Goal: Information Seeking & Learning: Learn about a topic

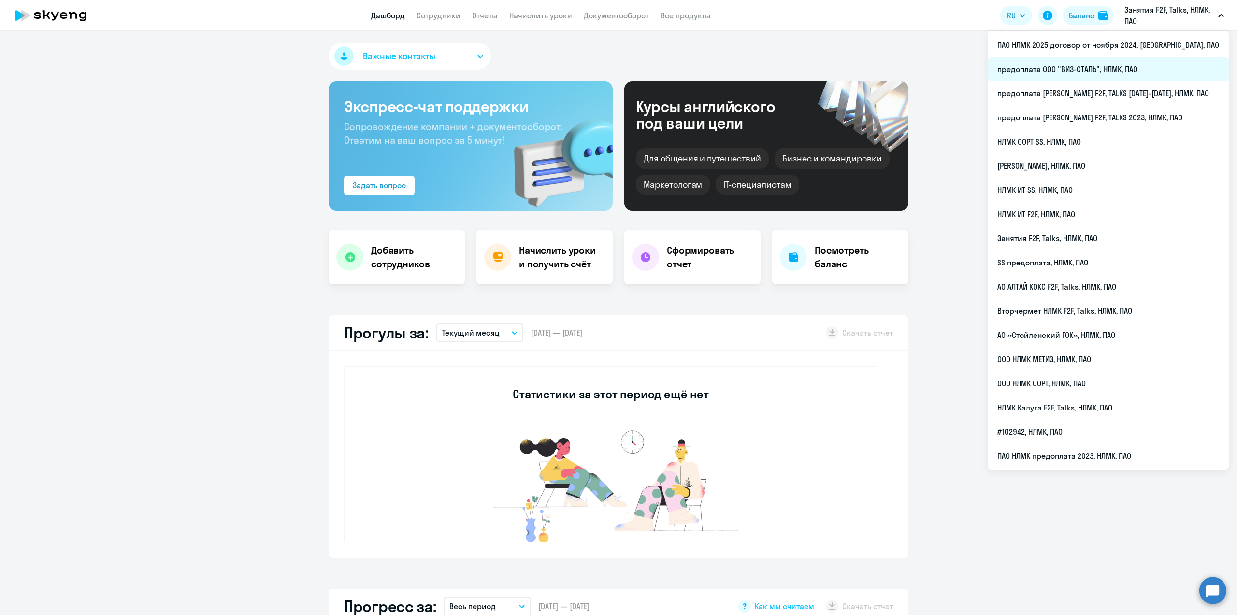
select select "30"
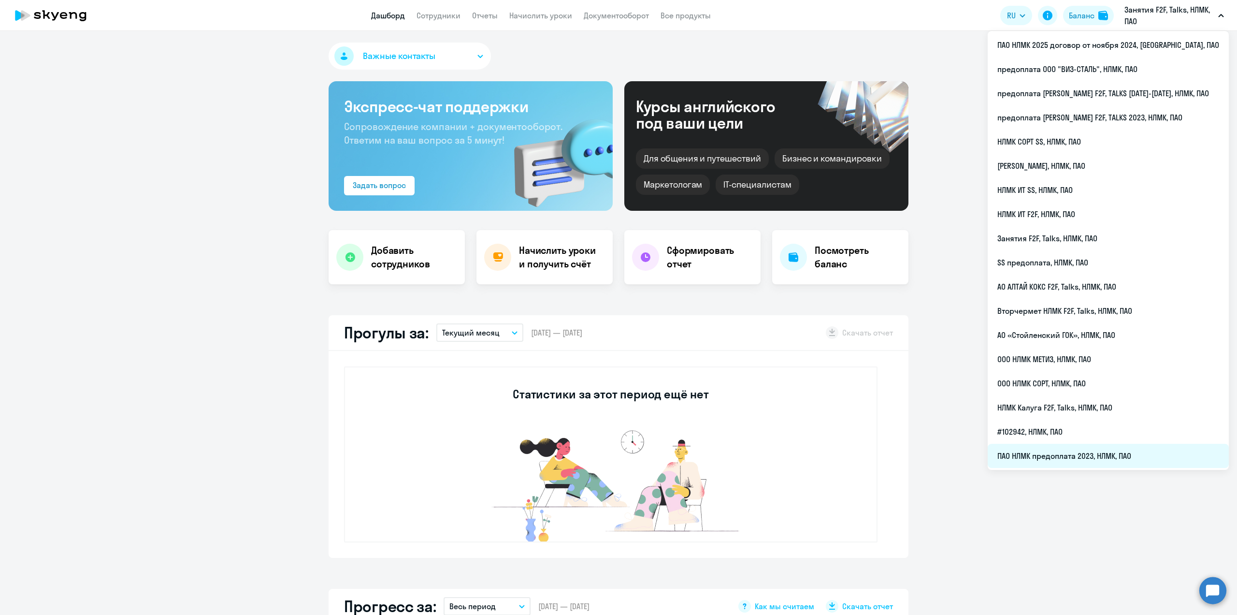
click at [1125, 459] on li "ПАО НЛМК предоплата 2023, НЛМК, ПАО" at bounding box center [1108, 456] width 241 height 24
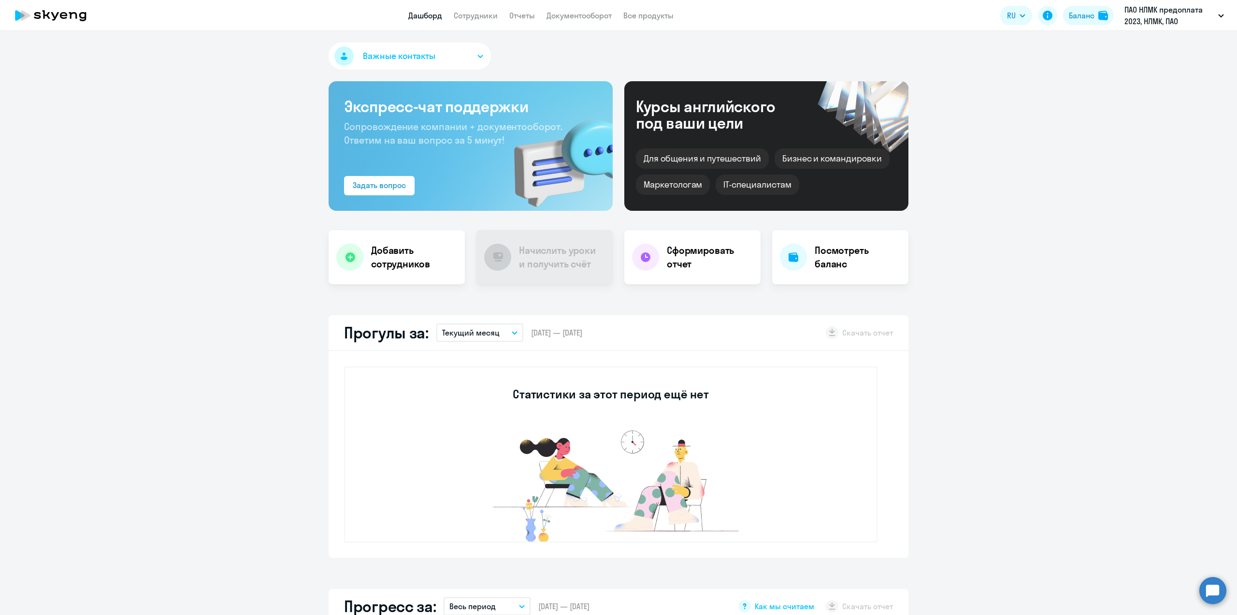
click at [472, 21] on app-header "Дашборд Сотрудники Отчеты Документооборот Все продукты Дашборд Сотрудники Отчет…" at bounding box center [618, 15] width 1237 height 31
click at [474, 15] on link "Сотрудники" at bounding box center [476, 16] width 44 height 10
select select "30"
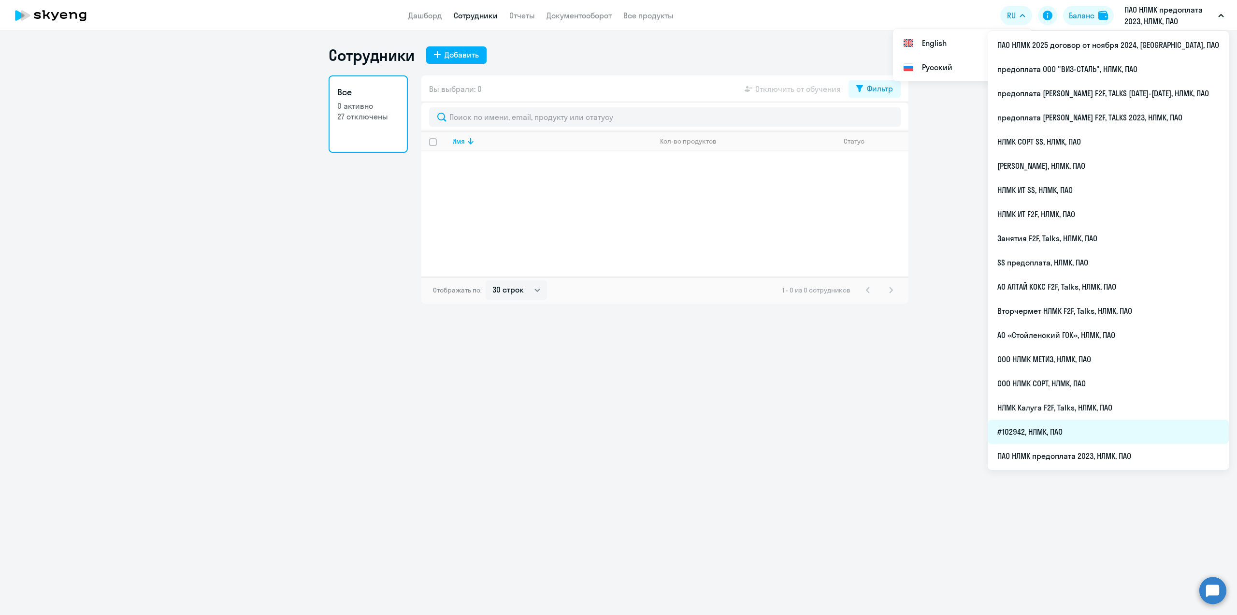
click at [1065, 433] on li "#102942, НЛМК, ПАО" at bounding box center [1108, 431] width 241 height 24
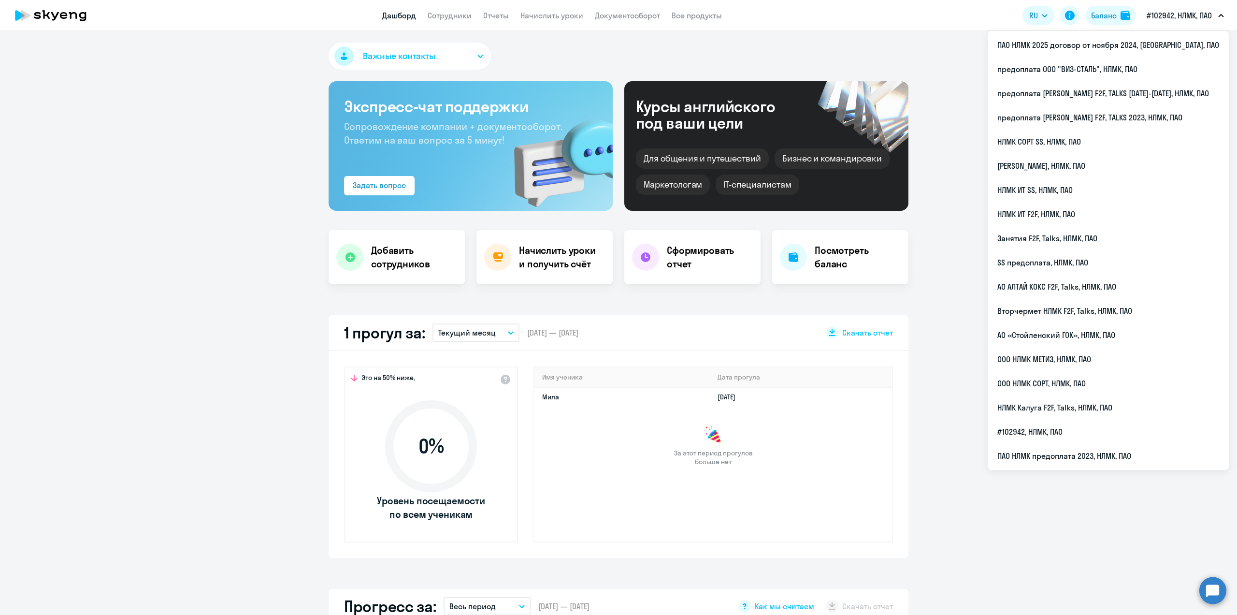
click at [1221, 20] on button "#102942, НЛМК, ПАО" at bounding box center [1185, 15] width 87 height 23
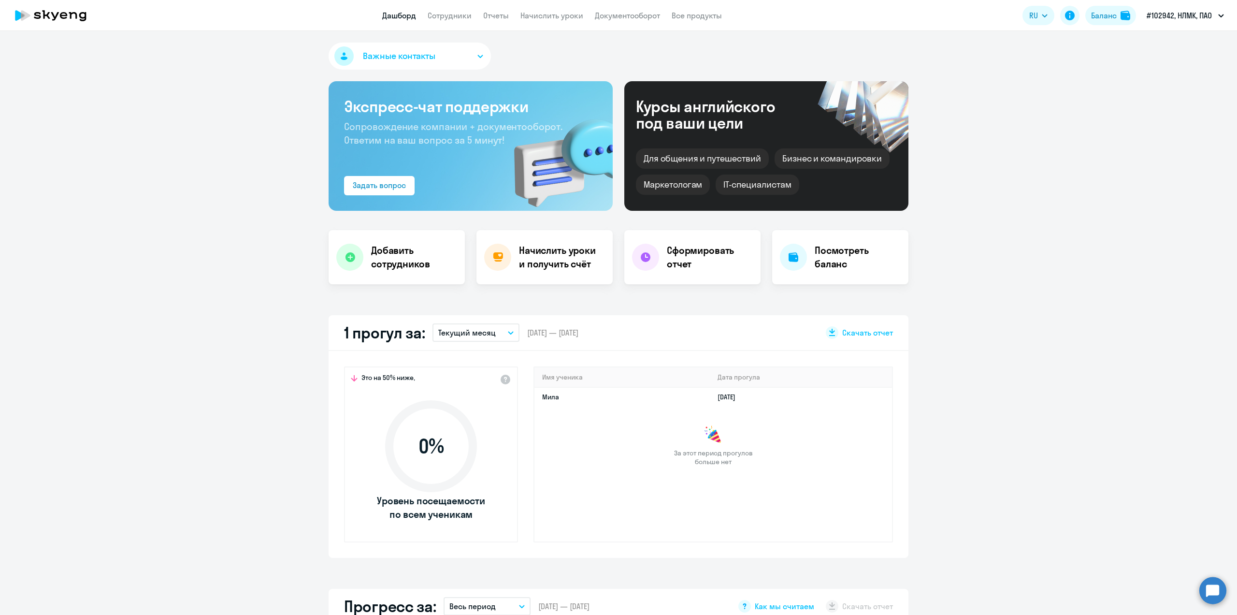
select select "30"
click at [1221, 20] on button "#102942, НЛМК, ПАО" at bounding box center [1185, 15] width 87 height 23
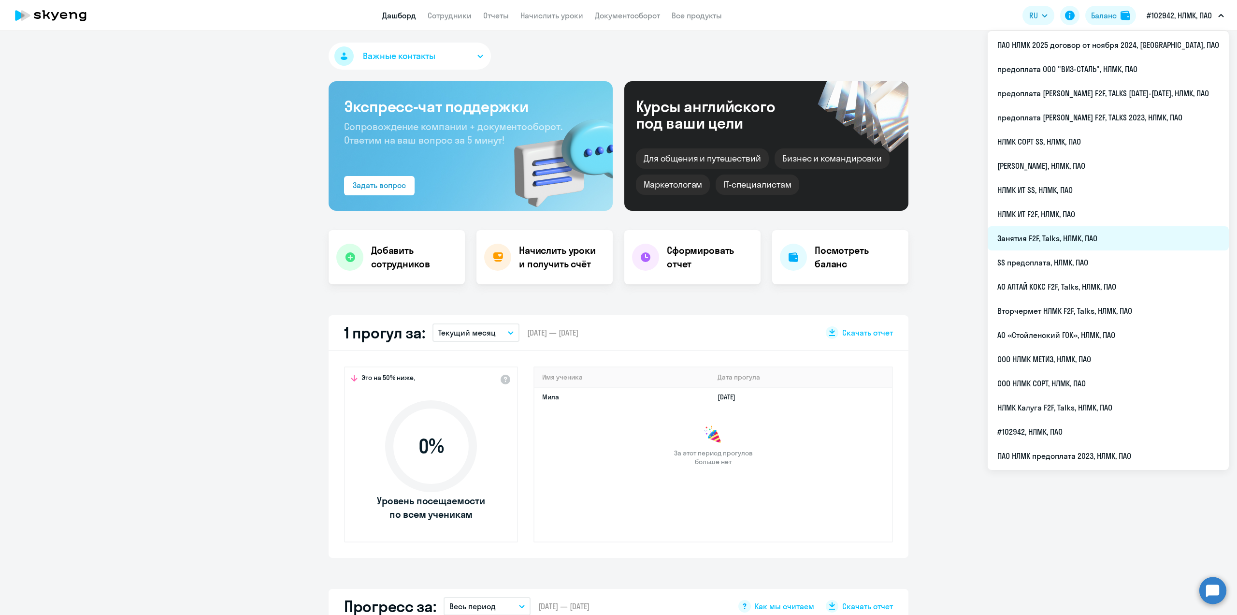
click at [1096, 245] on li "Занятия F2F, Talks, НЛМК, ПАО" at bounding box center [1108, 238] width 241 height 24
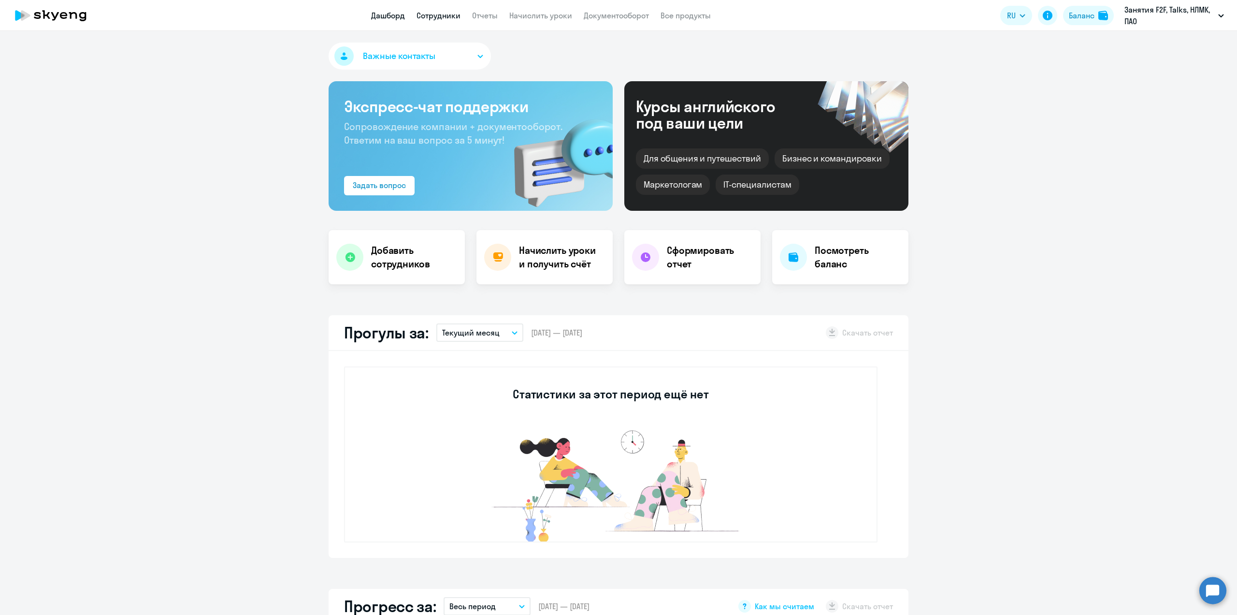
click at [433, 16] on link "Сотрудники" at bounding box center [439, 16] width 44 height 10
select select "30"
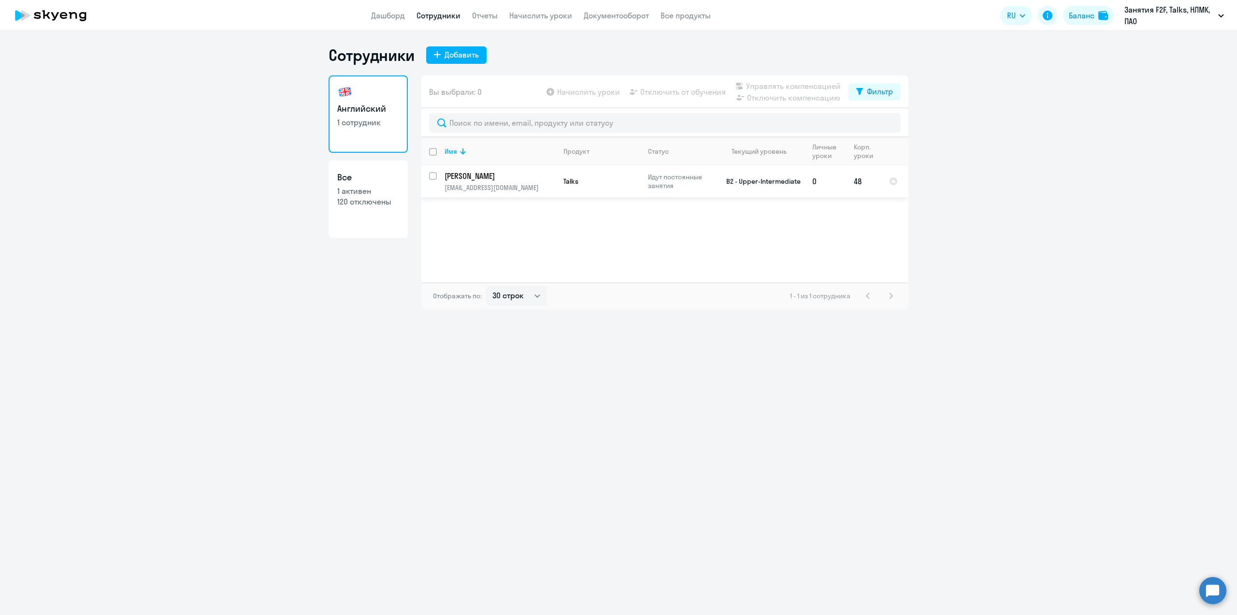
click at [473, 178] on p "[PERSON_NAME]" at bounding box center [499, 176] width 109 height 11
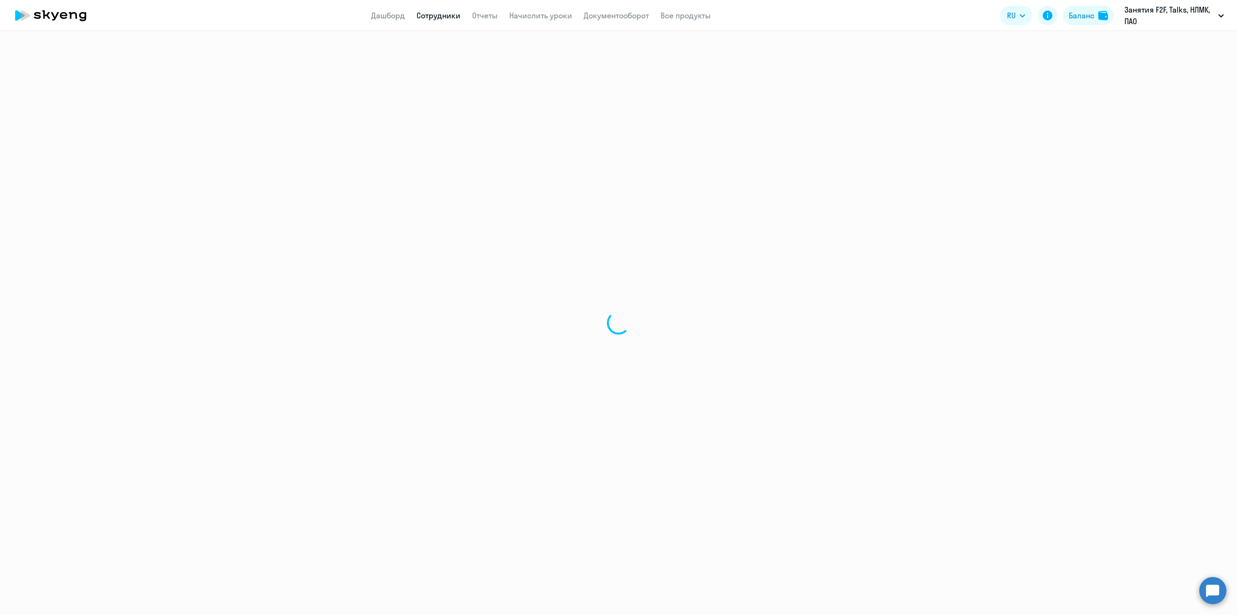
select select "english"
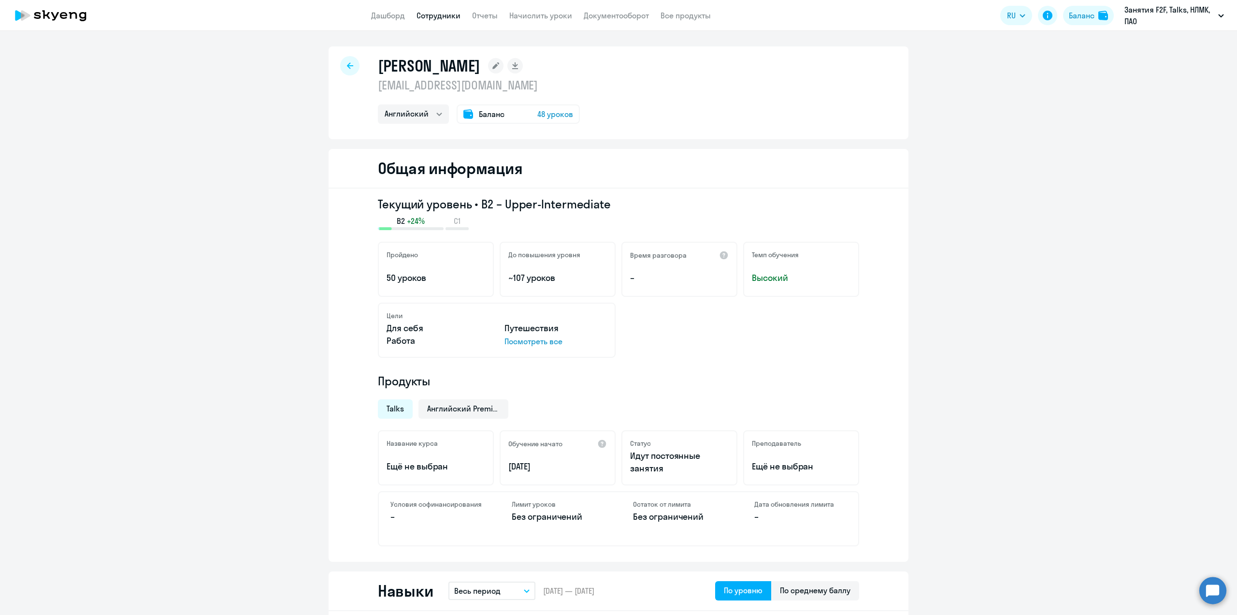
drag, startPoint x: 544, startPoint y: 464, endPoint x: 501, endPoint y: 462, distance: 42.5
click at [501, 462] on div "Обучение начато [DATE]" at bounding box center [558, 457] width 116 height 55
copy p "[DATE]"
